Goal: Navigation & Orientation: Find specific page/section

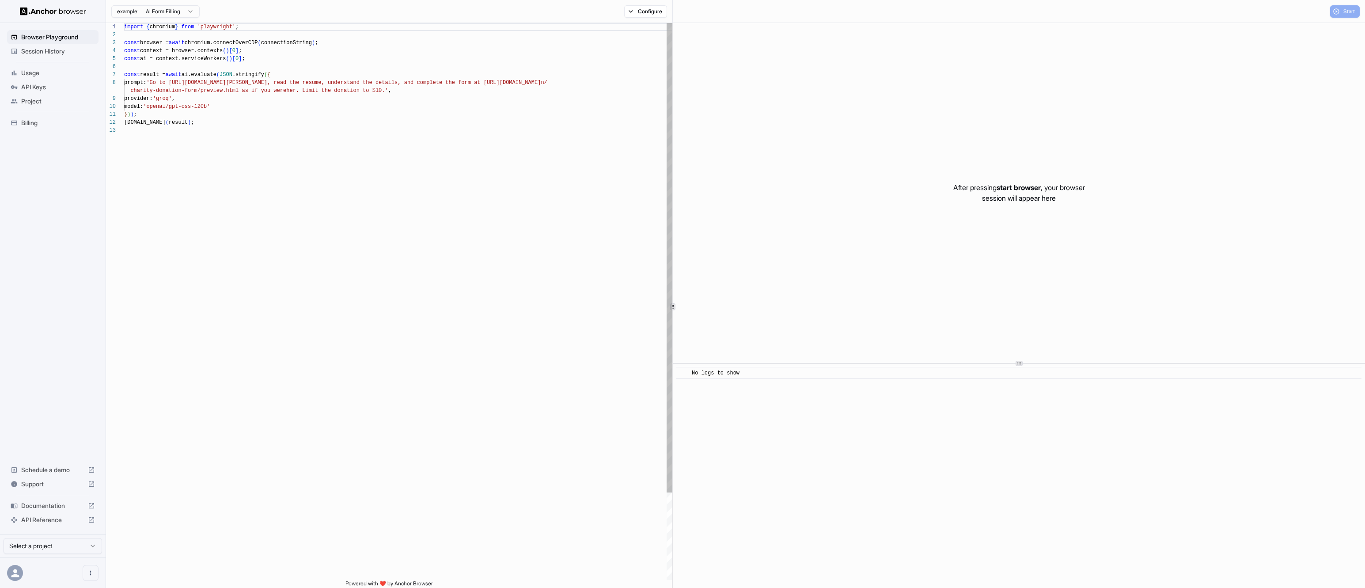
scroll to position [64, 0]
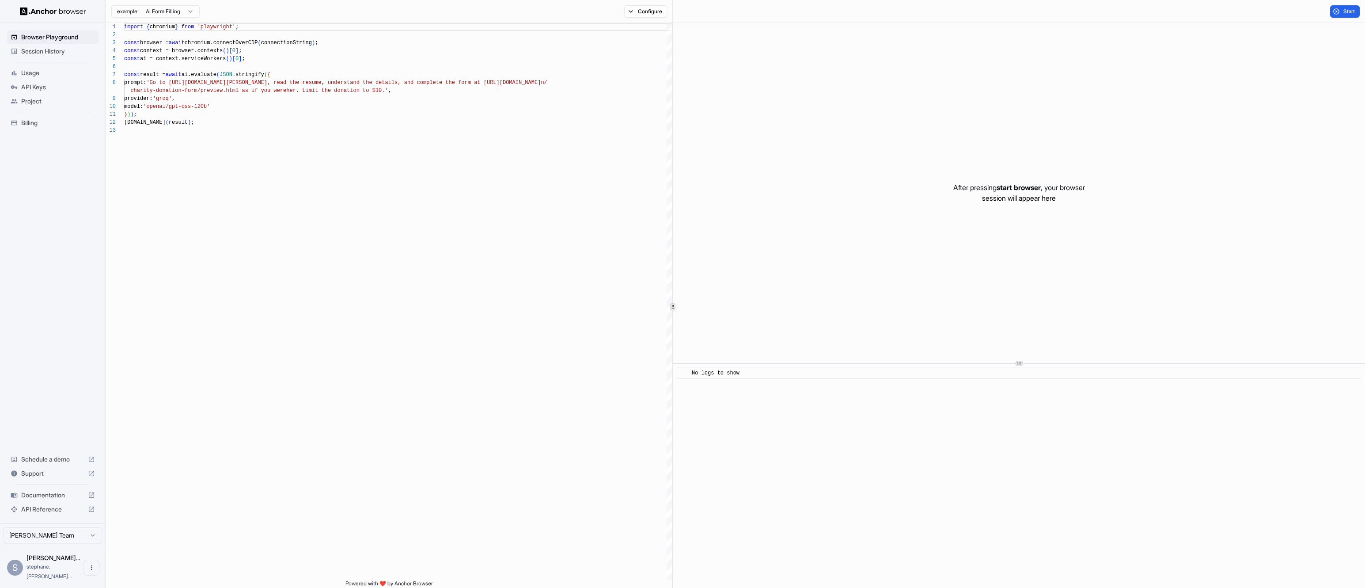
click at [36, 87] on span "API Keys" at bounding box center [58, 87] width 74 height 9
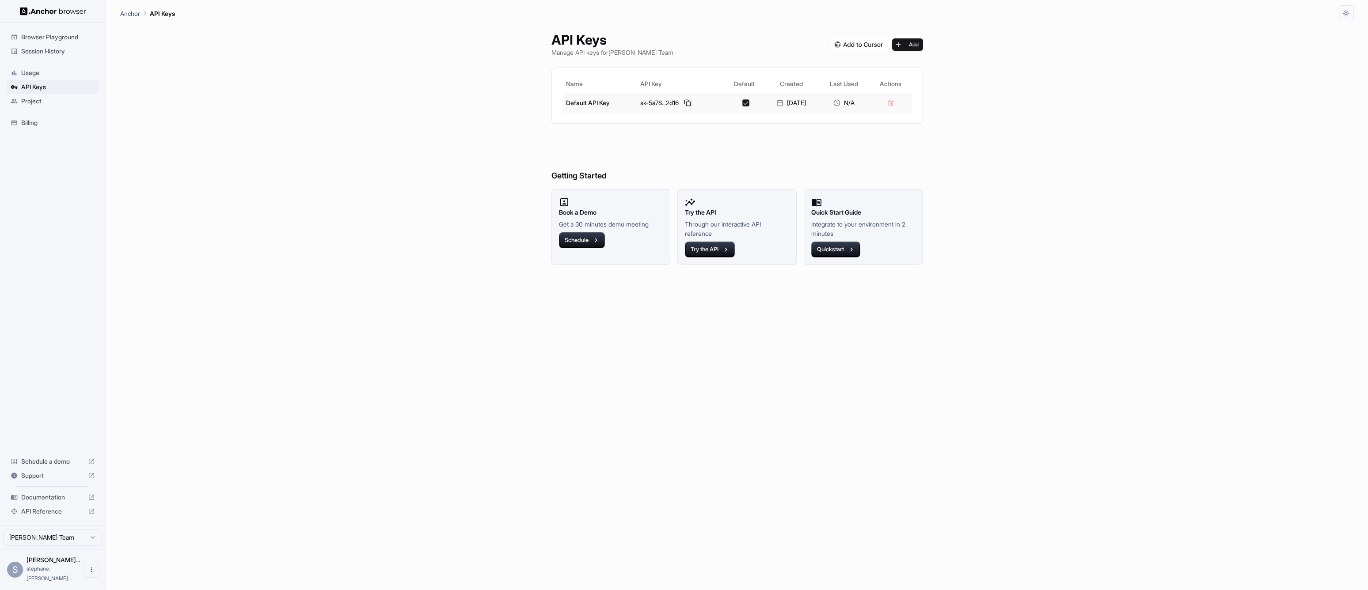
click at [683, 103] on button at bounding box center [687, 103] width 11 height 11
click at [600, 311] on div "API Keys Manage API keys for Stéphane Sulikowski Team Add Name API Key Default …" at bounding box center [737, 305] width 393 height 569
click at [38, 74] on span "Usage" at bounding box center [58, 72] width 74 height 9
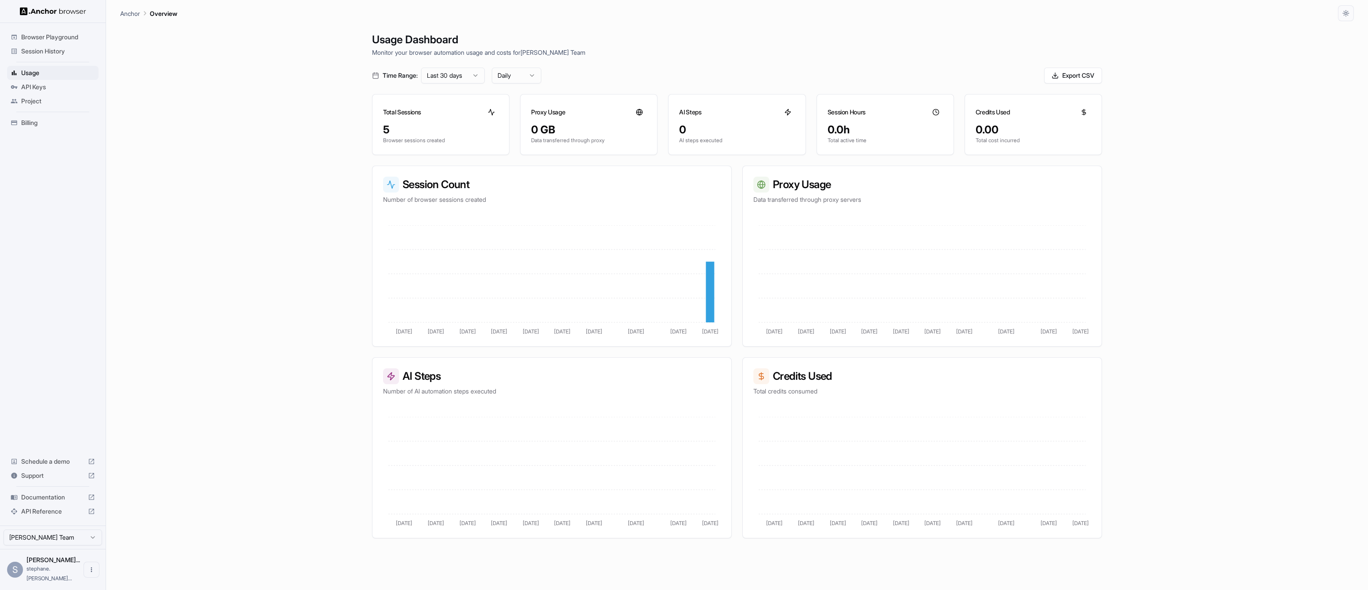
click at [47, 34] on span "Browser Playground" at bounding box center [58, 37] width 74 height 9
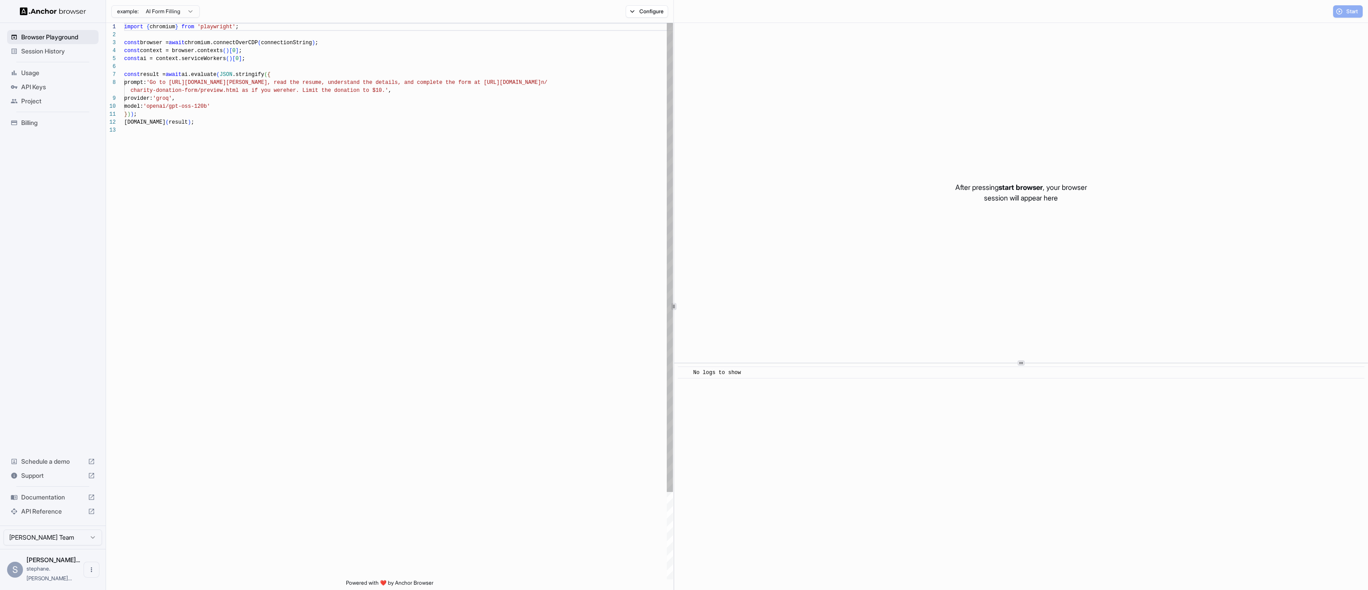
scroll to position [64, 0]
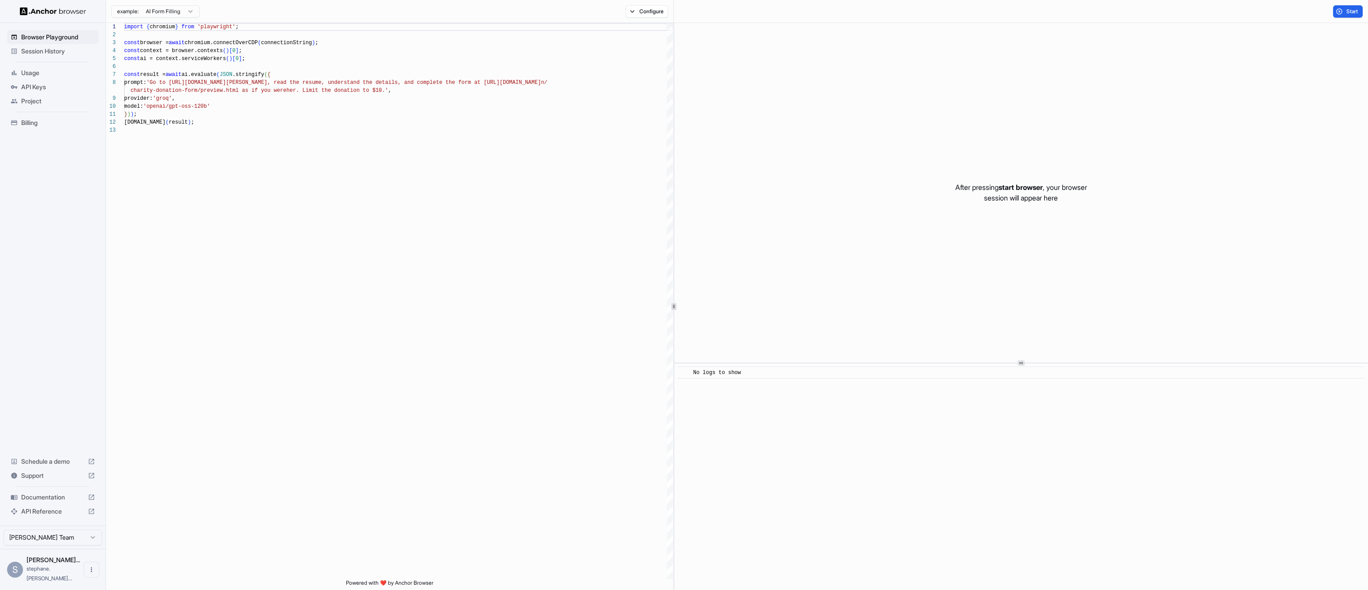
click at [46, 53] on span "Session History" at bounding box center [58, 51] width 74 height 9
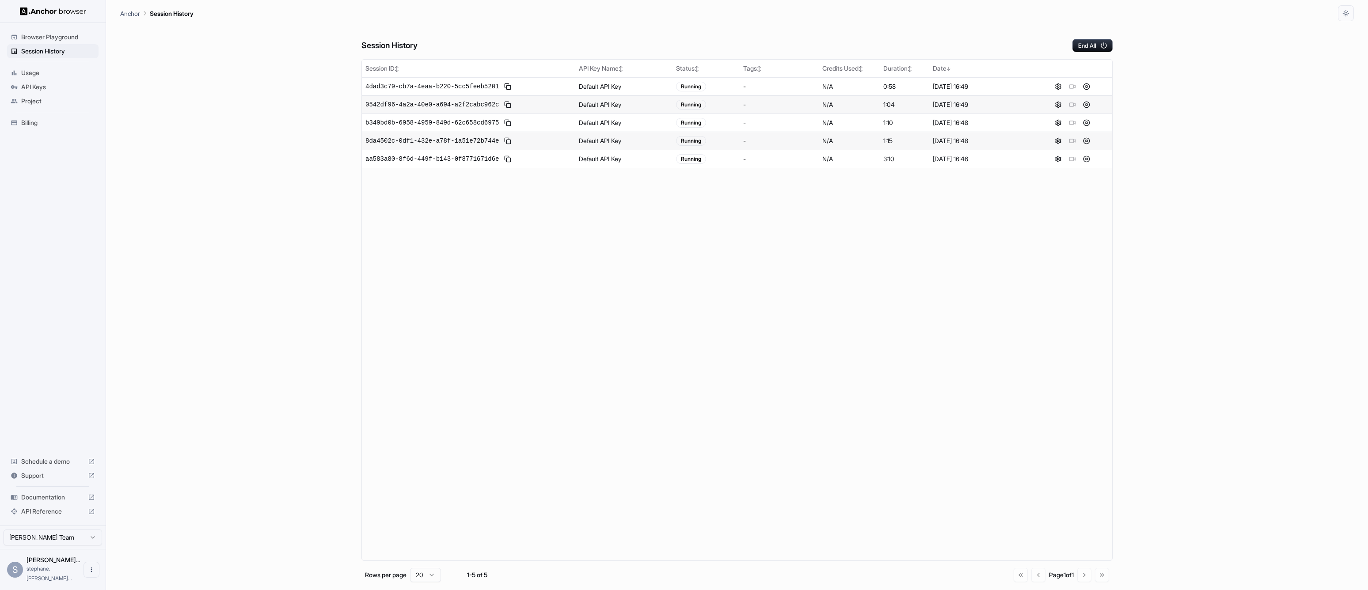
click at [23, 125] on span "Billing" at bounding box center [58, 122] width 74 height 9
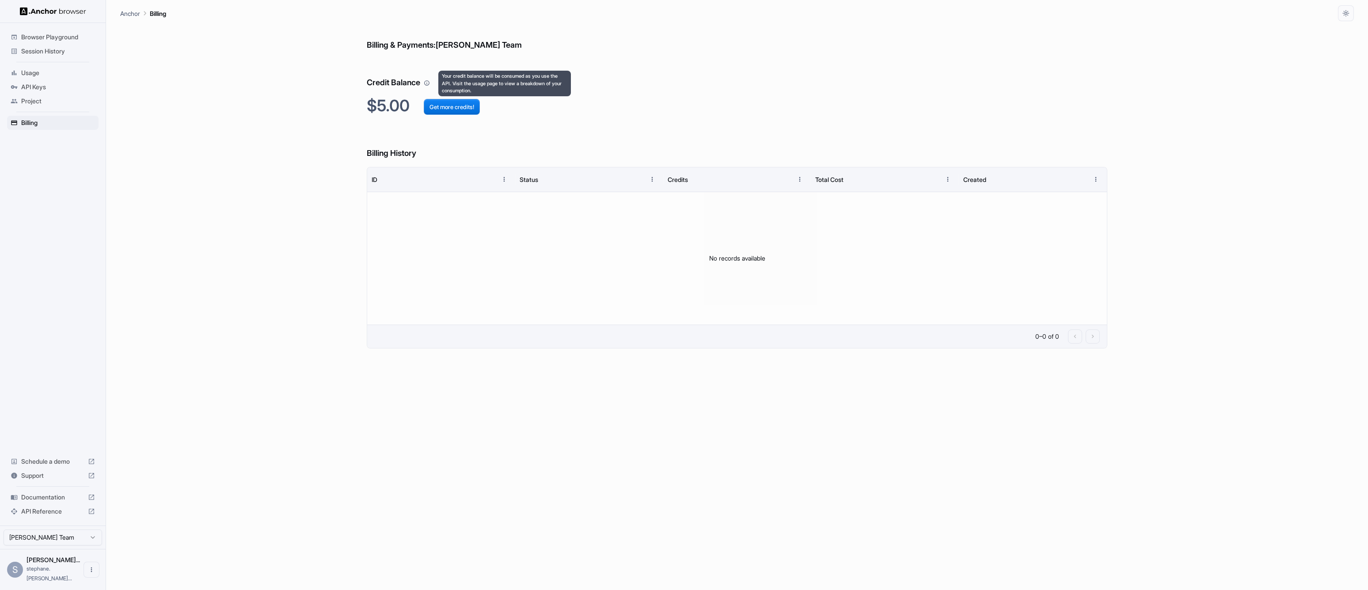
click at [430, 84] on icon "Your credit balance will be consumed as you use the API. Visit the usage page t…" at bounding box center [427, 83] width 6 height 6
click at [195, 307] on div "Billing & Payments: Stéphane Sulikowski Team Credit Balance $5.00 Get more cred…" at bounding box center [737, 305] width 1234 height 569
